Goal: Check status: Check status

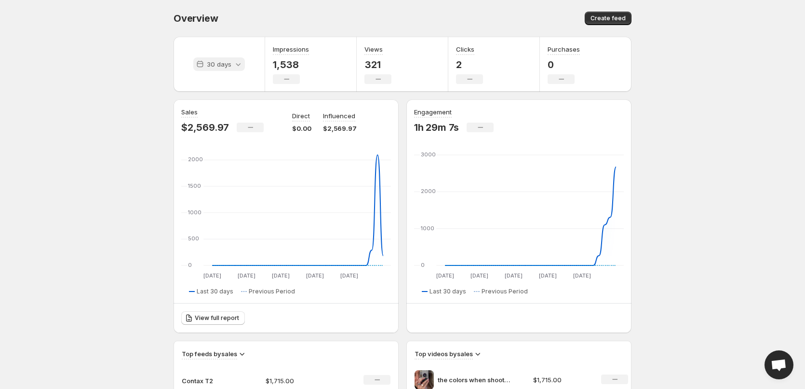
click at [227, 64] on p "30 days" at bounding box center [219, 64] width 25 height 10
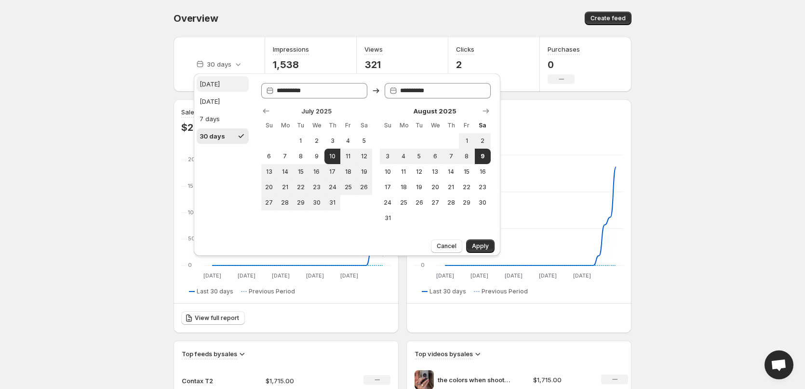
click at [214, 80] on div "Today" at bounding box center [210, 84] width 20 height 10
type input "**********"
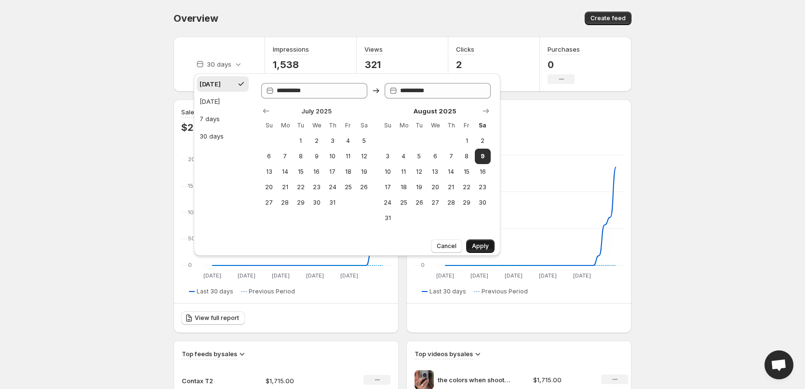
click at [475, 243] on span "Apply" at bounding box center [480, 246] width 17 height 8
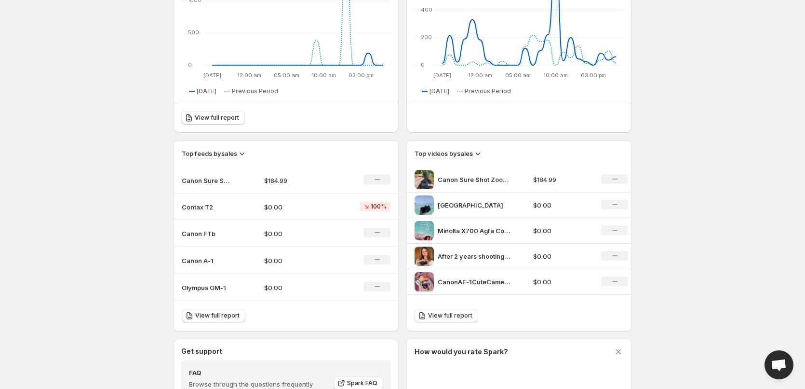
scroll to position [289, 0]
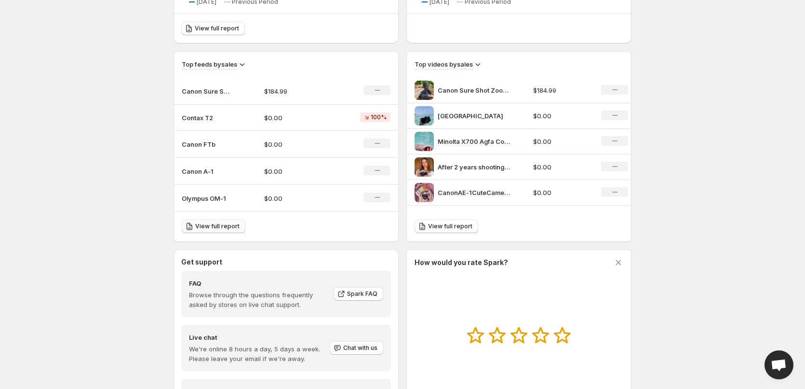
click at [209, 227] on span "View full report" at bounding box center [217, 226] width 44 height 8
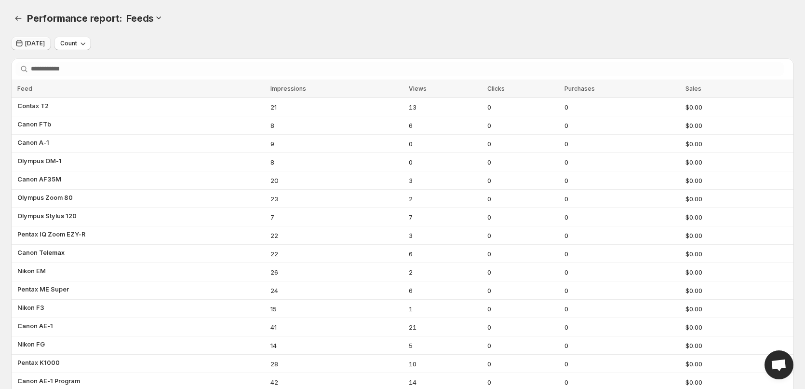
click at [40, 43] on span "Today" at bounding box center [35, 44] width 20 height 8
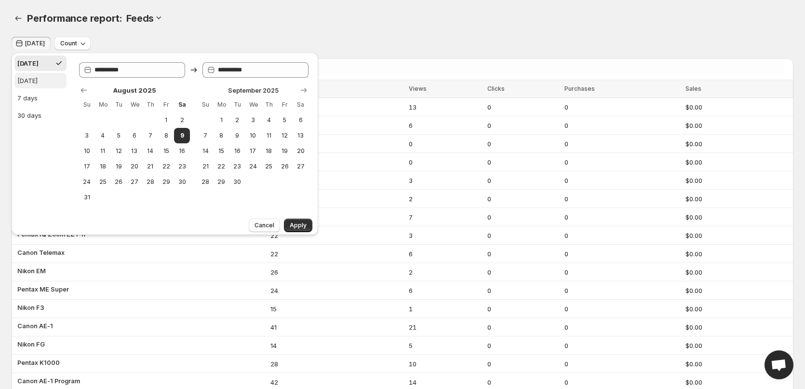
click at [31, 82] on div "Yesterday" at bounding box center [27, 81] width 20 height 10
type input "**********"
click at [162, 132] on span "8" at bounding box center [166, 136] width 8 height 8
click at [161, 138] on button "8" at bounding box center [166, 135] width 16 height 15
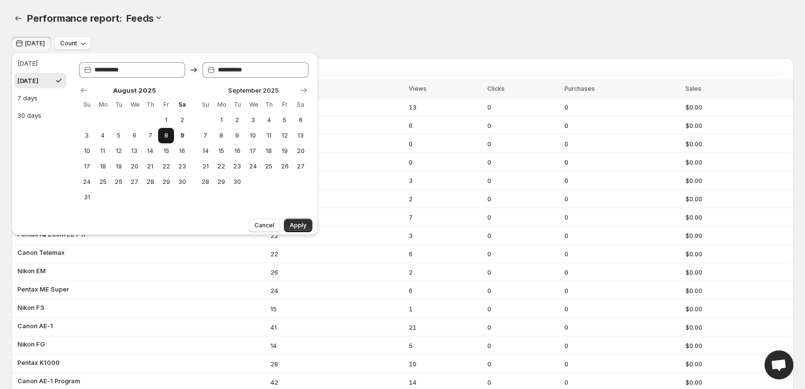
click at [166, 136] on span "8" at bounding box center [166, 136] width 8 height 8
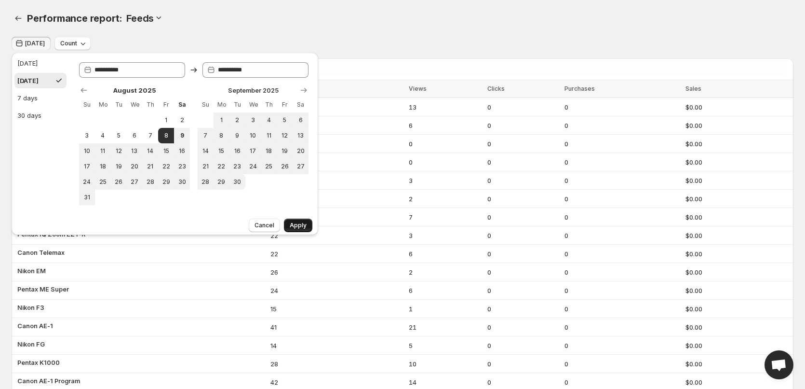
click at [299, 225] on span "Apply" at bounding box center [298, 225] width 17 height 8
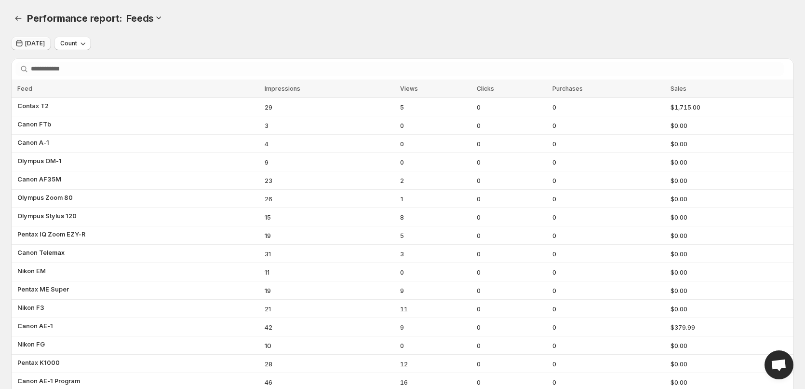
click at [24, 44] on icon "button" at bounding box center [19, 44] width 10 height 10
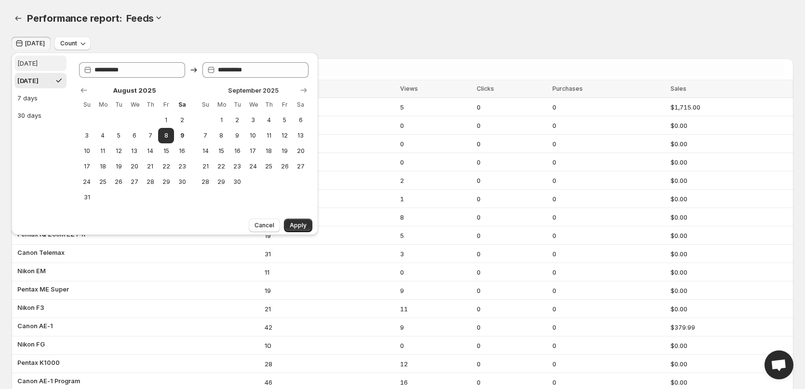
click at [27, 61] on div "Today" at bounding box center [27, 63] width 20 height 10
type input "**********"
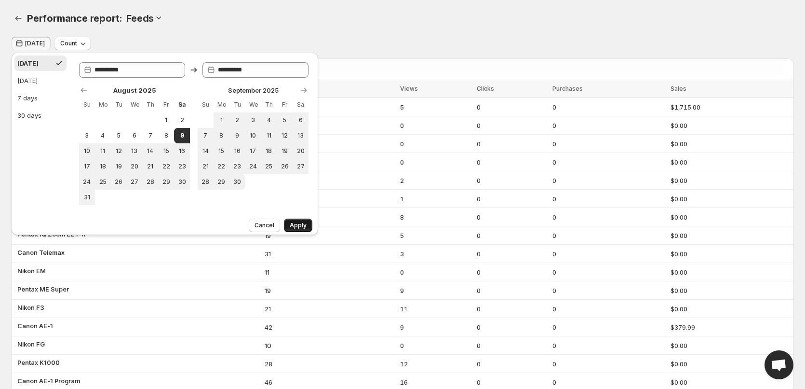
click at [301, 224] on span "Apply" at bounding box center [298, 225] width 17 height 8
